Goal: Task Accomplishment & Management: Complete application form

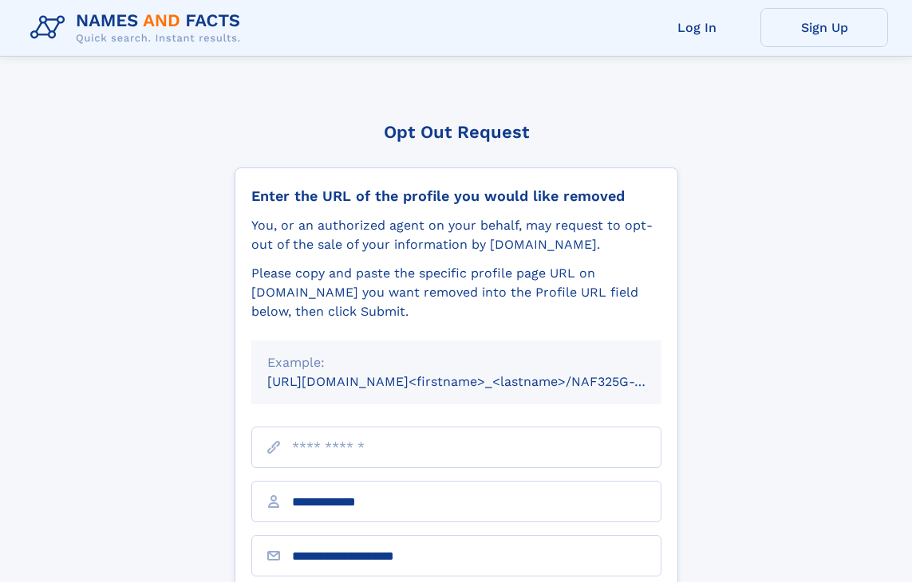
scroll to position [319, 0]
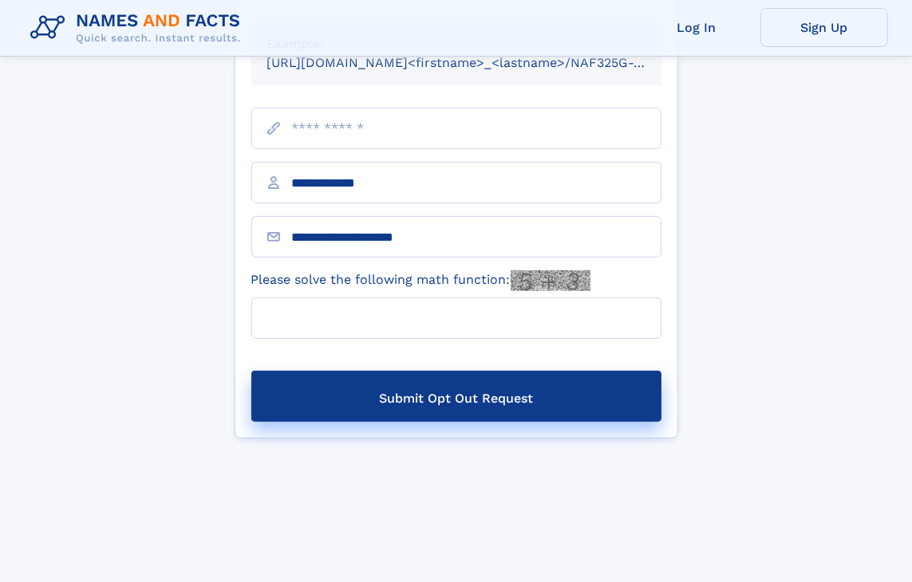
type input "*****"
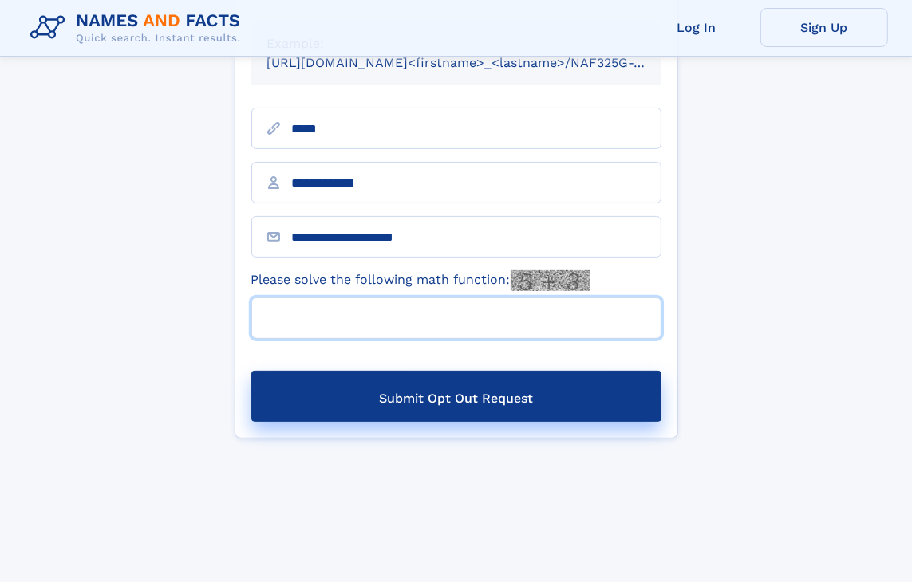
click at [491, 338] on input "Please solve the following math function:" at bounding box center [456, 318] width 410 height 41
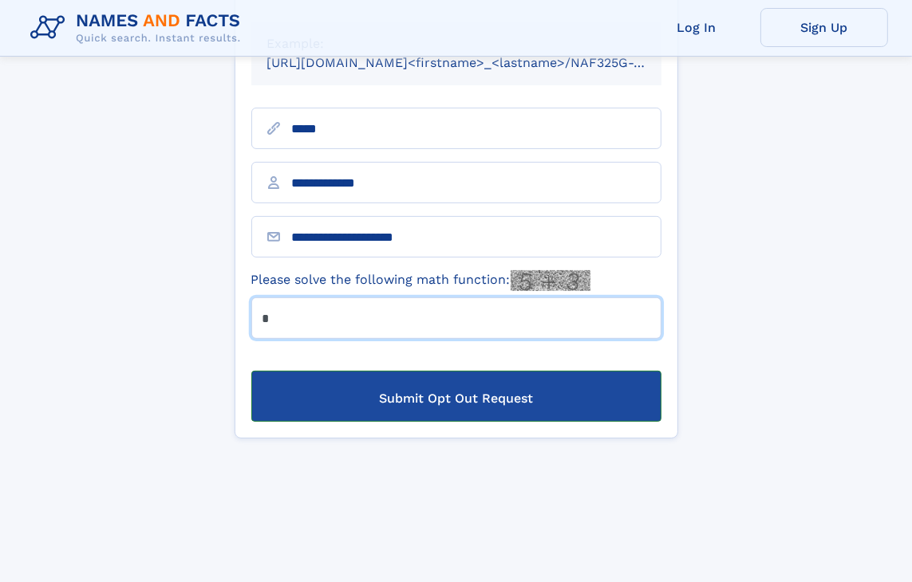
type input "*"
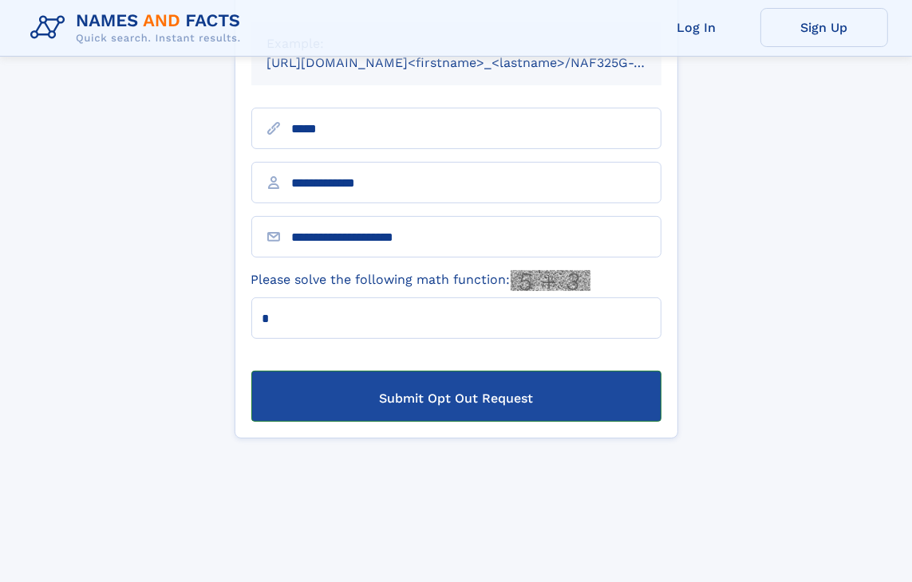
click at [636, 409] on button "Submit Opt Out Request" at bounding box center [456, 396] width 410 height 51
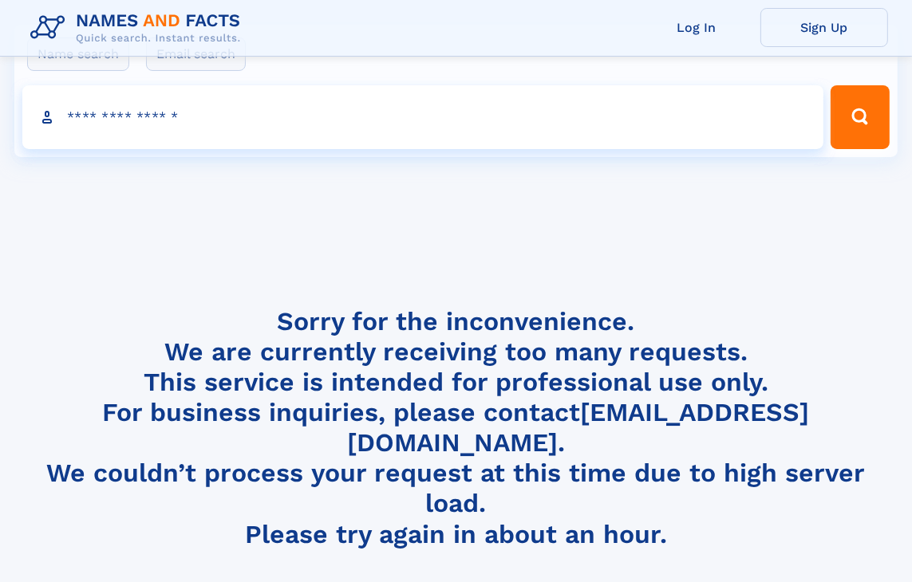
scroll to position [80, 0]
